Goal: Complete application form

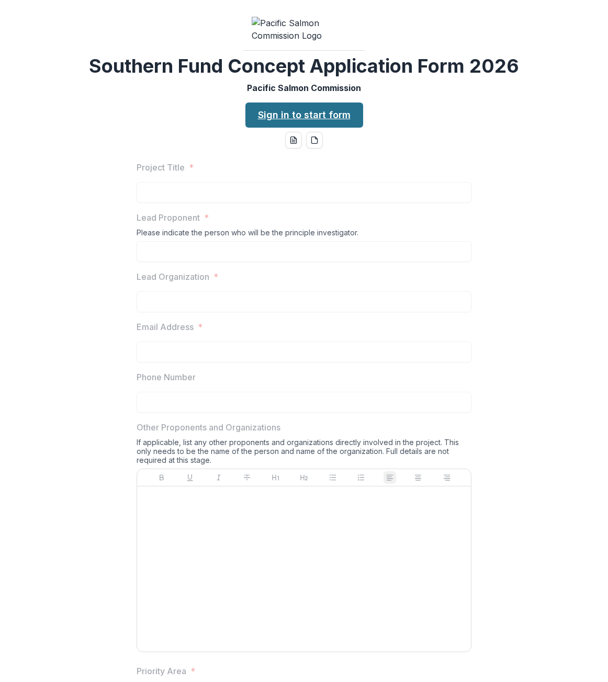
click at [290, 128] on link "Sign in to start form" at bounding box center [304, 114] width 118 height 25
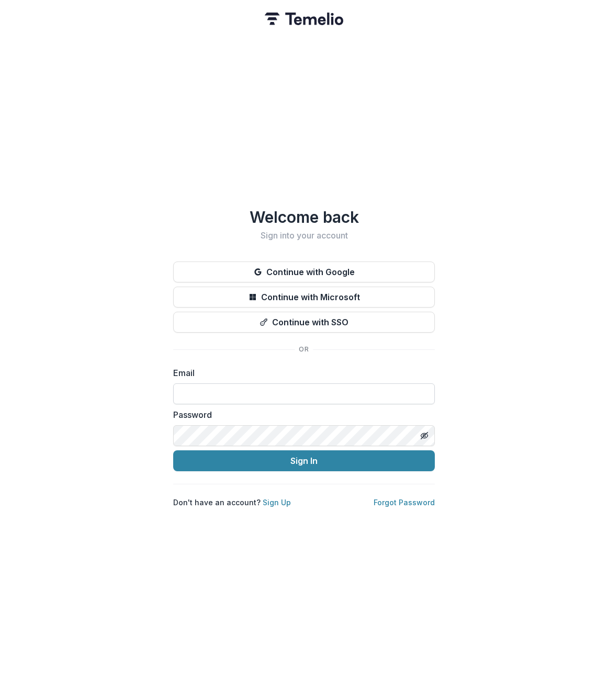
click at [250, 385] on input at bounding box center [303, 393] width 261 height 21
type input "**********"
click at [173, 450] on button "Sign In" at bounding box center [303, 460] width 261 height 21
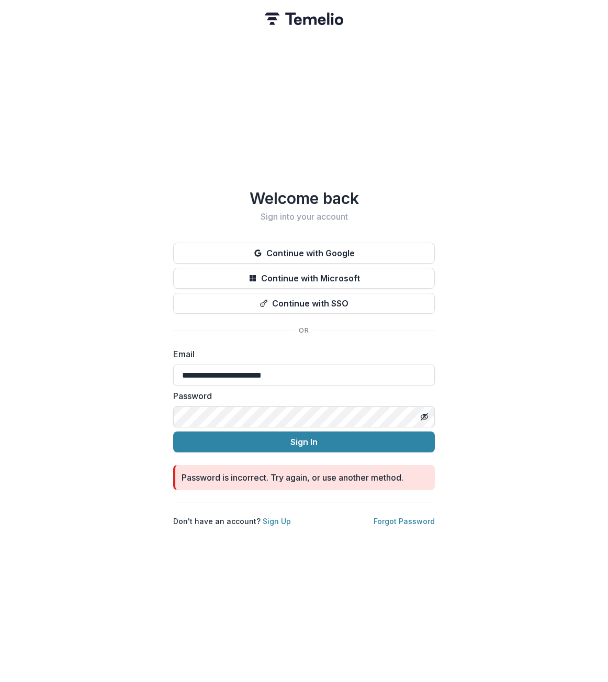
click at [173, 431] on button "Sign In" at bounding box center [303, 441] width 261 height 21
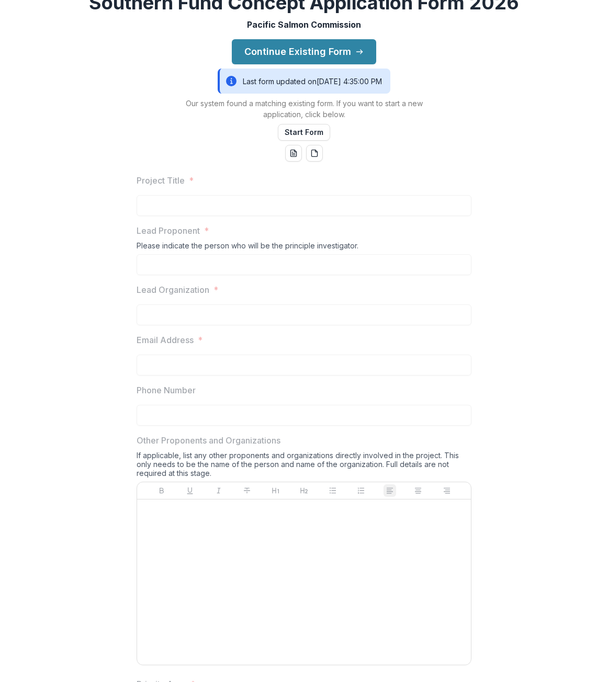
scroll to position [69, 0]
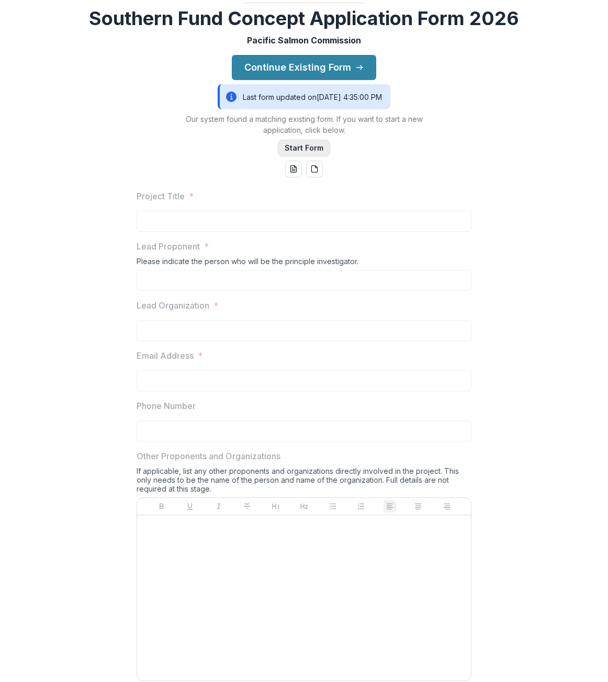
click at [301, 156] on button "Start Form" at bounding box center [304, 148] width 52 height 17
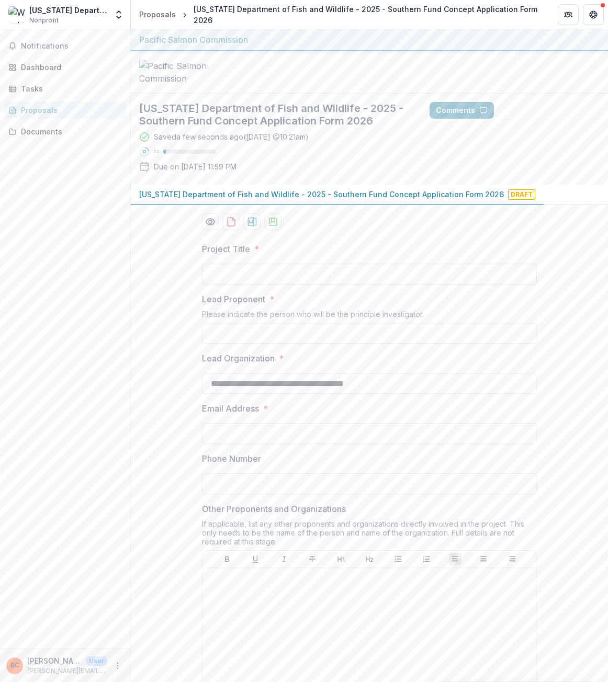
click at [247, 284] on input "Project Title *" at bounding box center [369, 274] width 335 height 21
click at [233, 284] on input "Project Title *" at bounding box center [369, 274] width 335 height 21
